Goal: Transaction & Acquisition: Purchase product/service

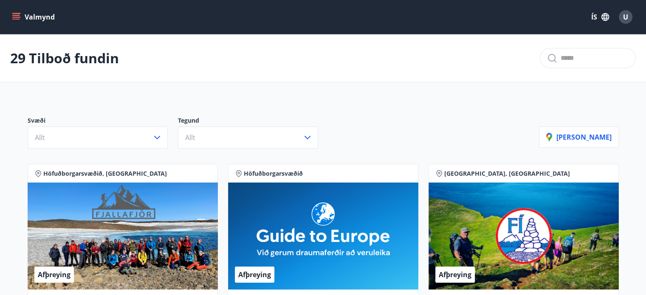
click at [13, 17] on icon "menu" at bounding box center [16, 17] width 9 height 1
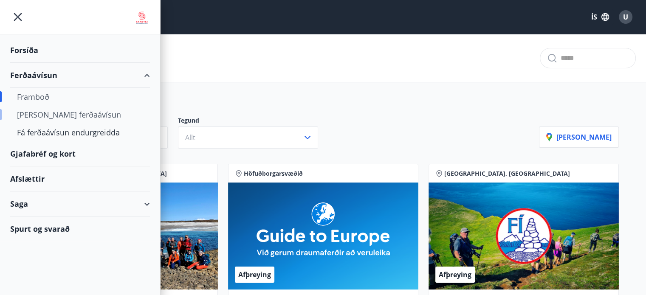
click at [72, 112] on div "[PERSON_NAME] ferðaávísun" at bounding box center [80, 115] width 126 height 18
